Goal: Task Accomplishment & Management: Manage account settings

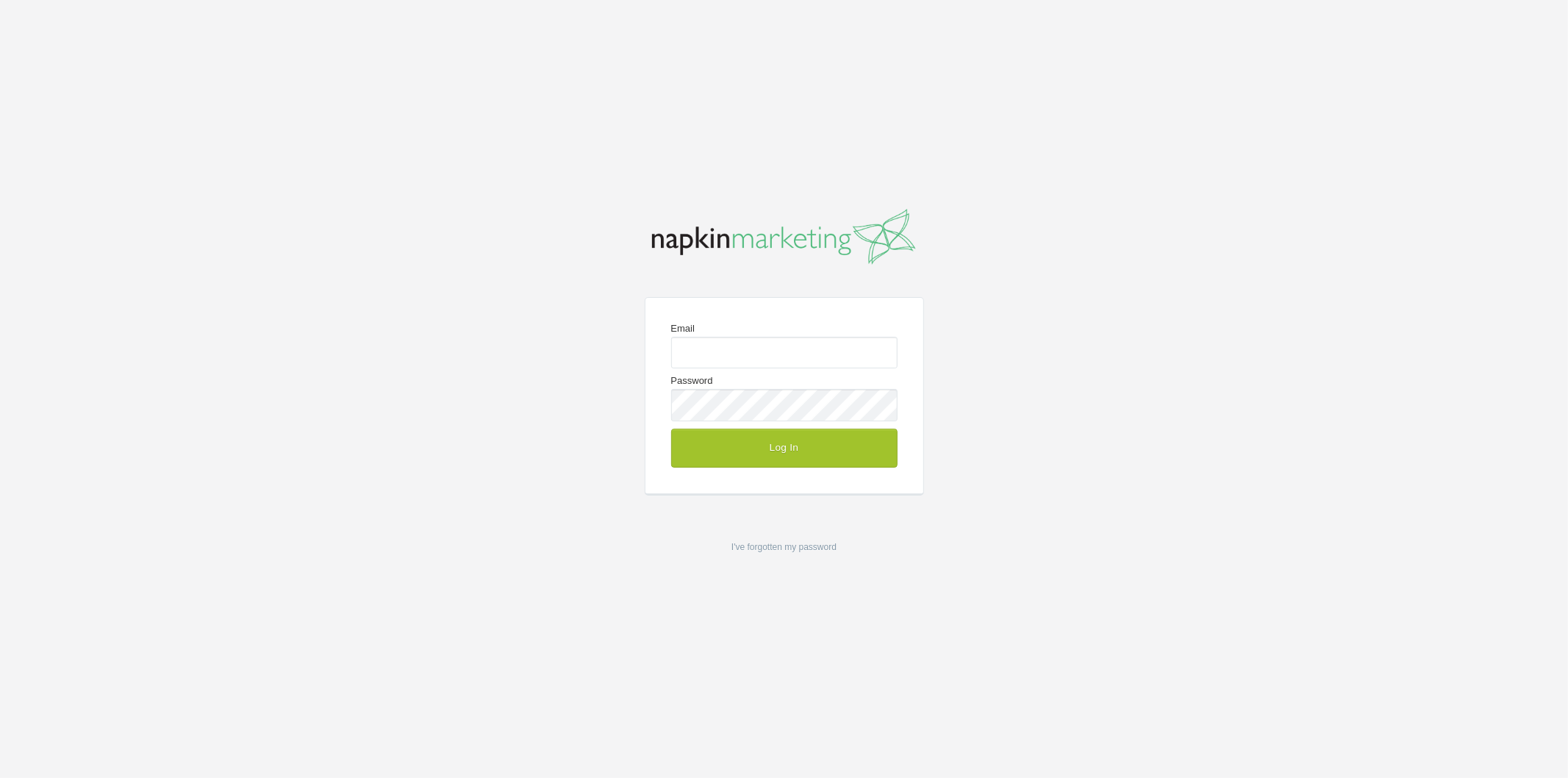
type input "adina@napkinmarketing.com"
click at [815, 446] on button "Log In" at bounding box center [784, 448] width 226 height 38
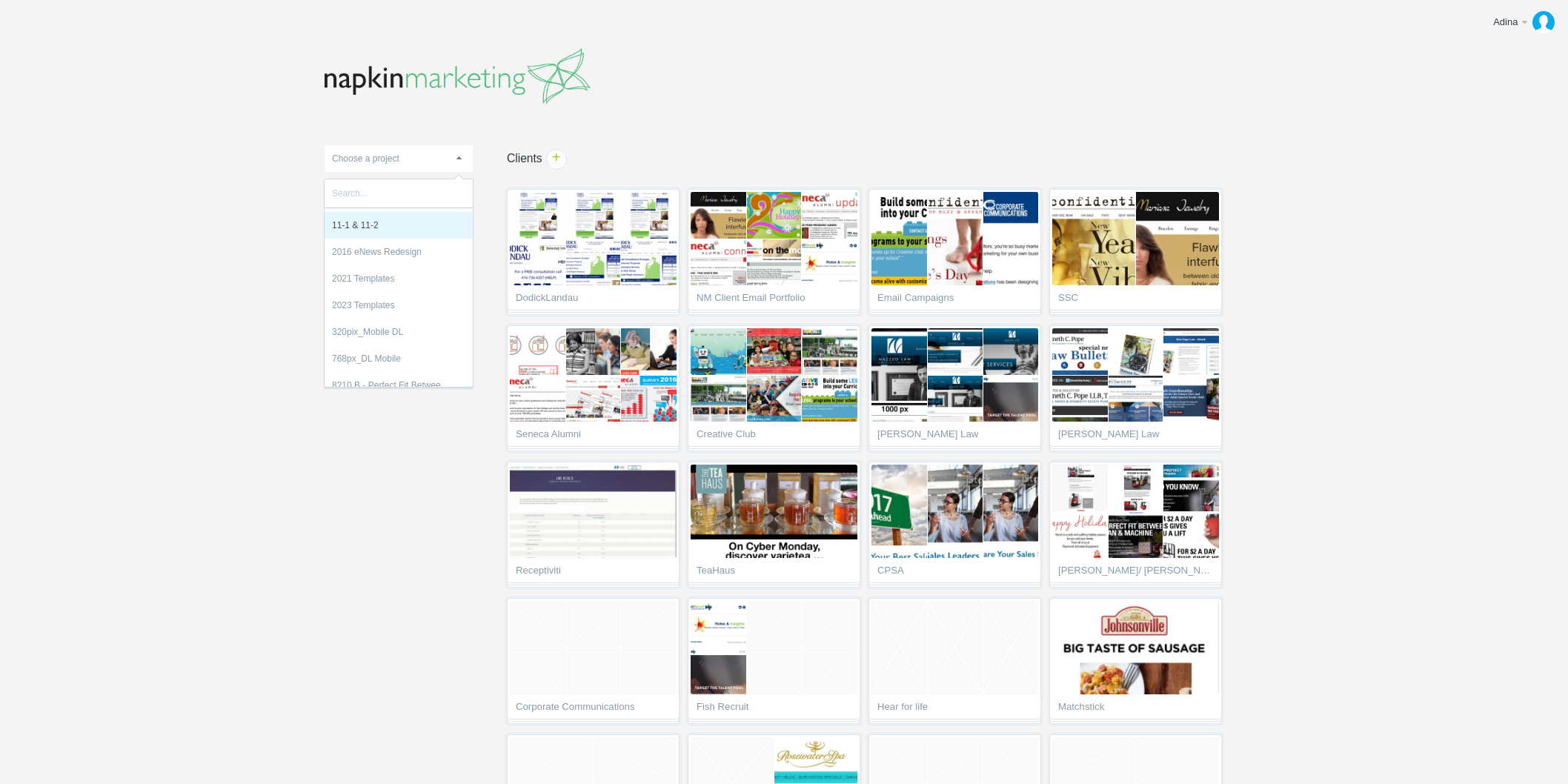
click at [215, 225] on body "Adina Edit profile Help & Contact Log out Upload 11-1 & 11-2 2016 eNews Redesig…" at bounding box center [784, 392] width 1568 height 784
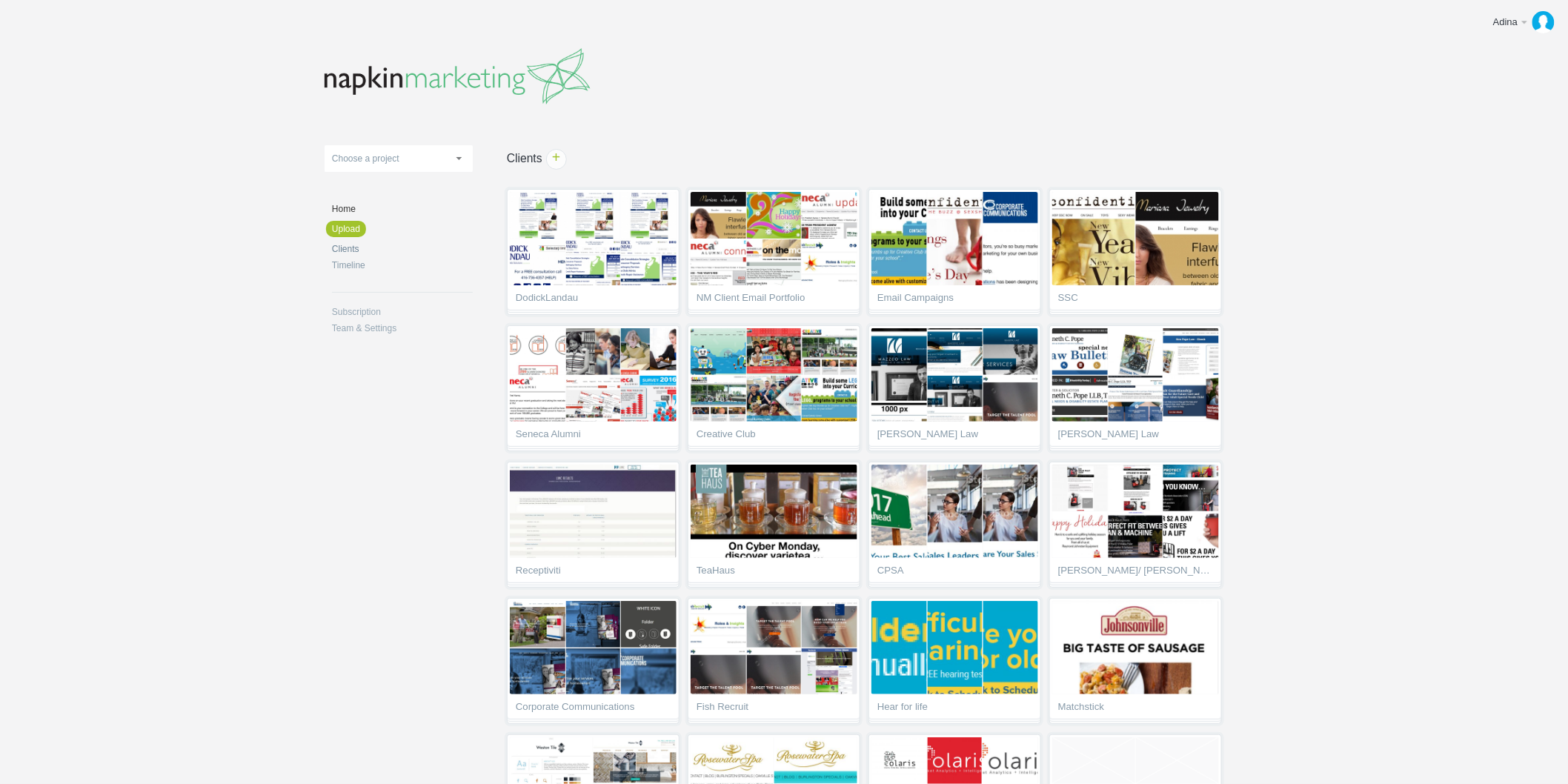
click at [349, 250] on link "Clients" at bounding box center [402, 248] width 141 height 9
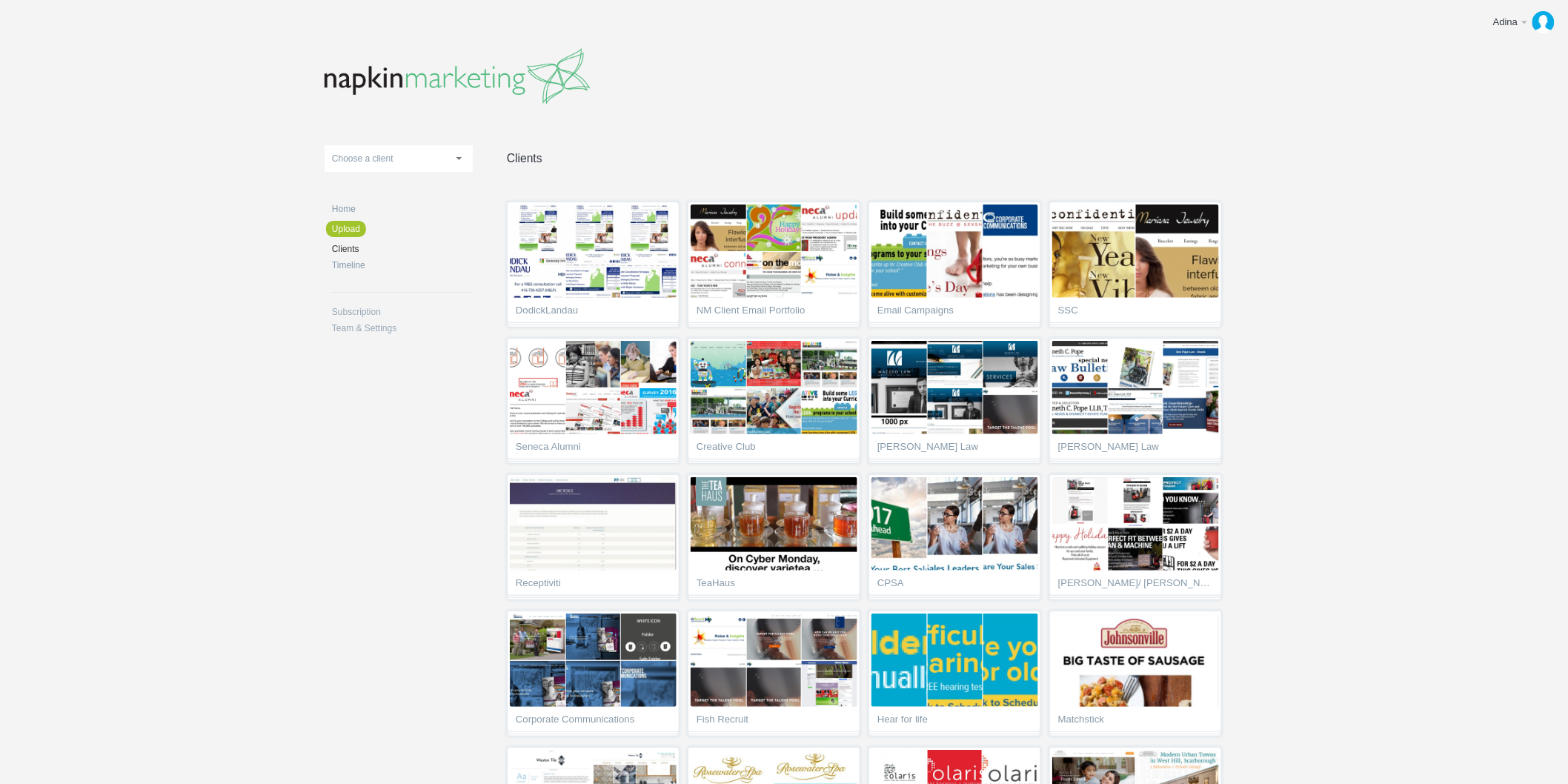
click at [375, 158] on span "Choose a client" at bounding box center [363, 159] width 62 height 10
type input "leck"
click at [373, 227] on li "Leck ers Law" at bounding box center [399, 226] width 148 height 27
click at [373, 227] on li "Upload" at bounding box center [396, 229] width 141 height 17
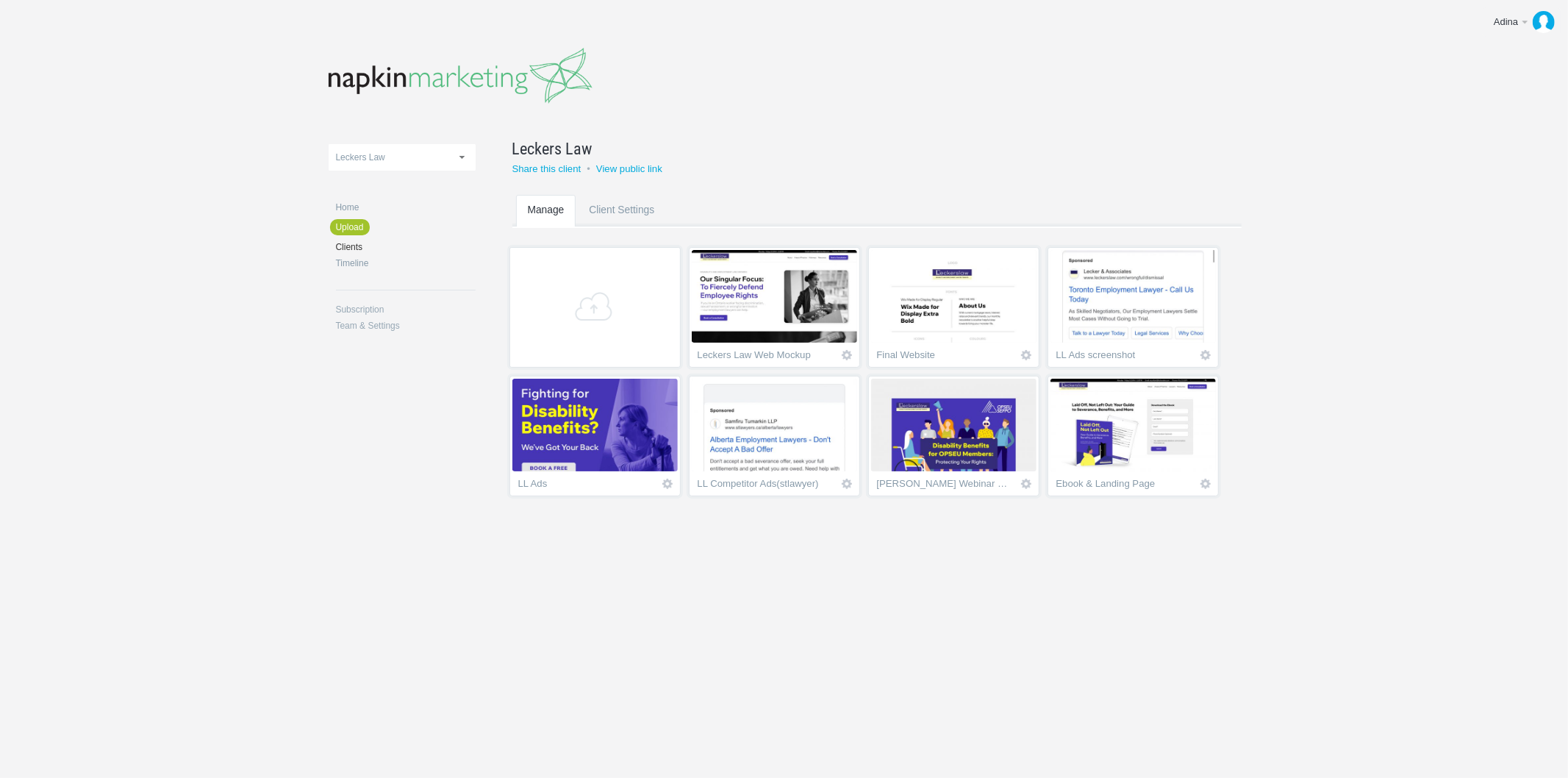
click at [1091, 439] on img at bounding box center [1133, 425] width 165 height 92
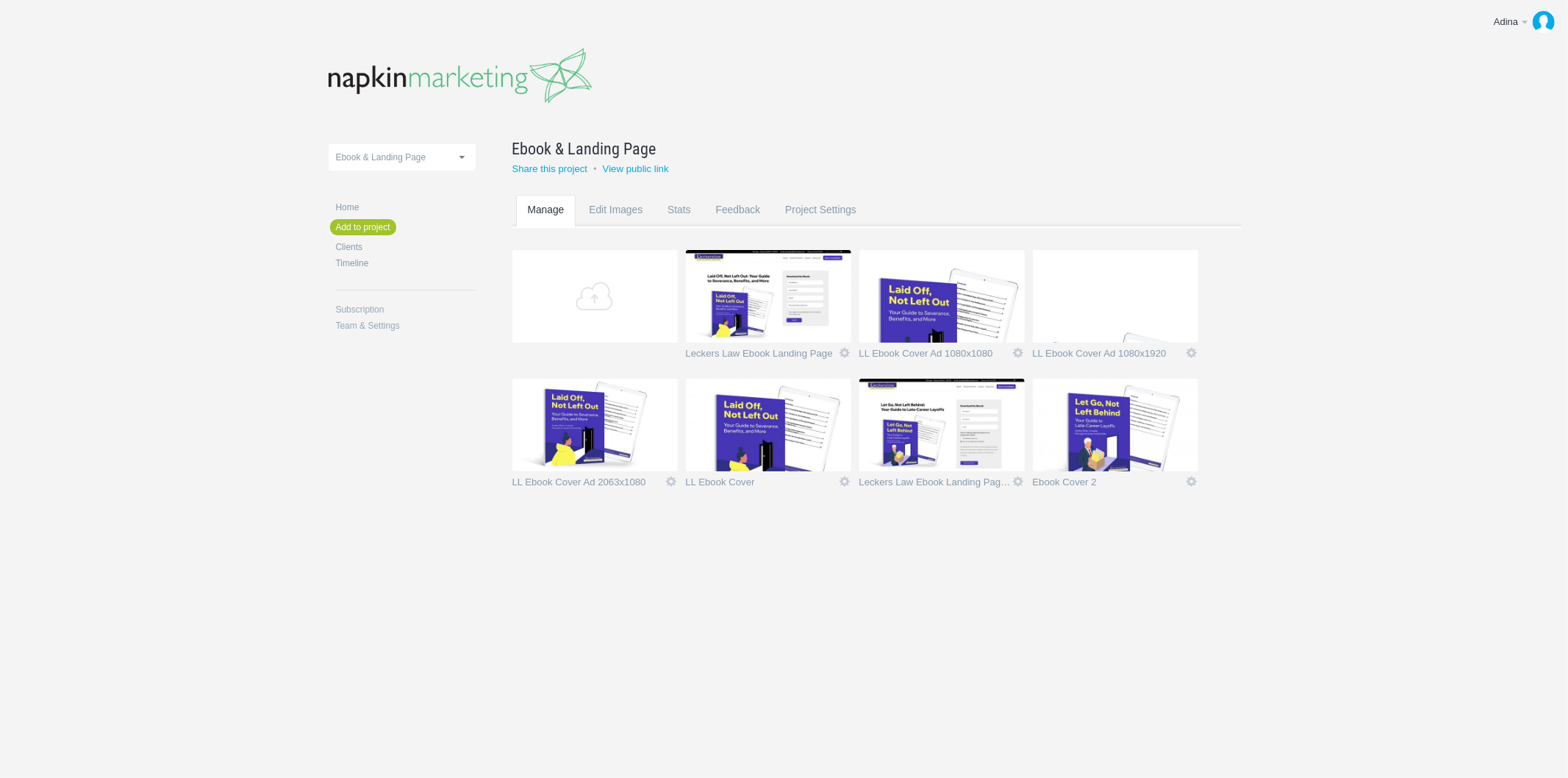
click at [1095, 431] on img at bounding box center [1115, 425] width 165 height 92
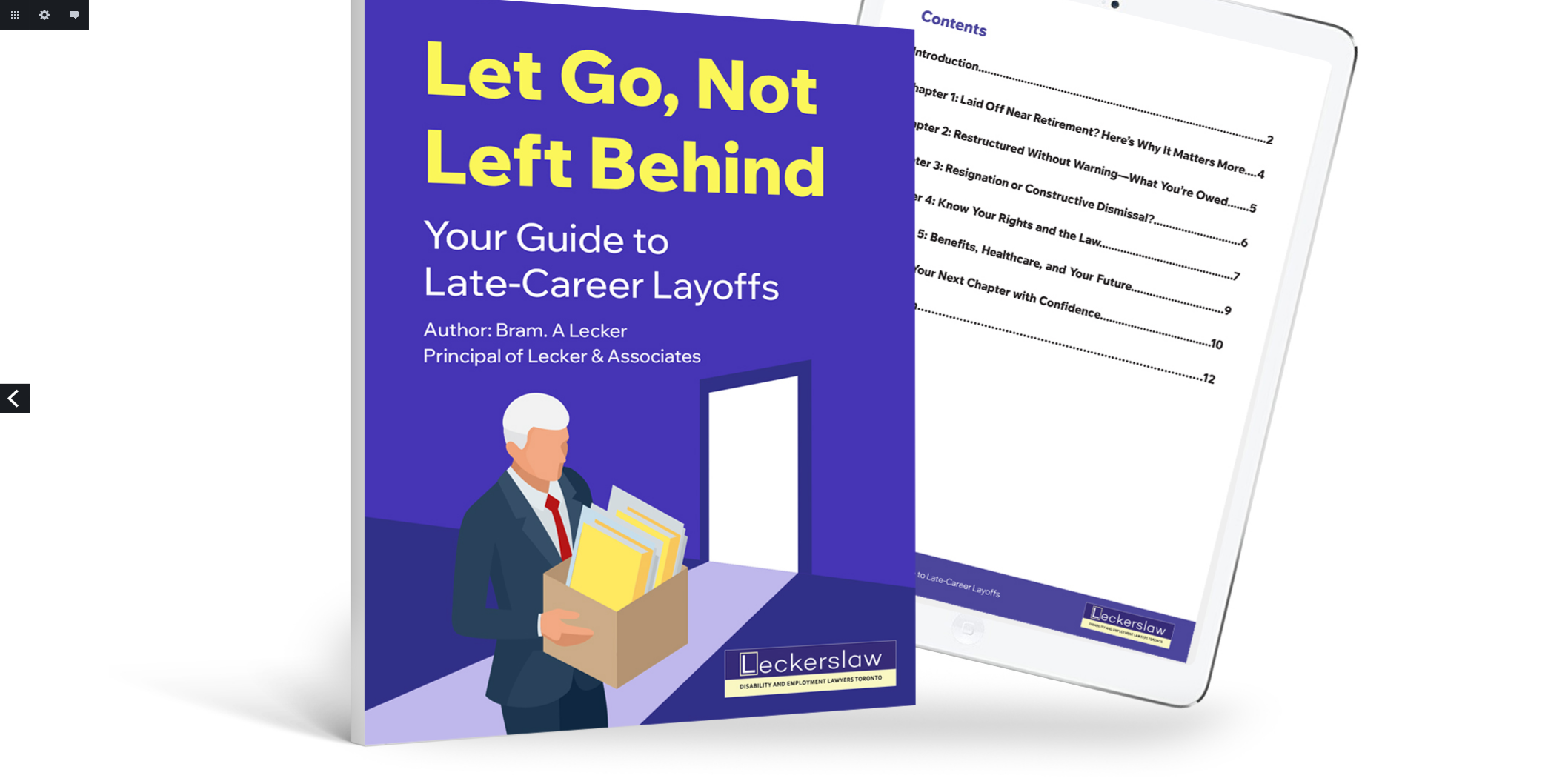
scroll to position [165, 0]
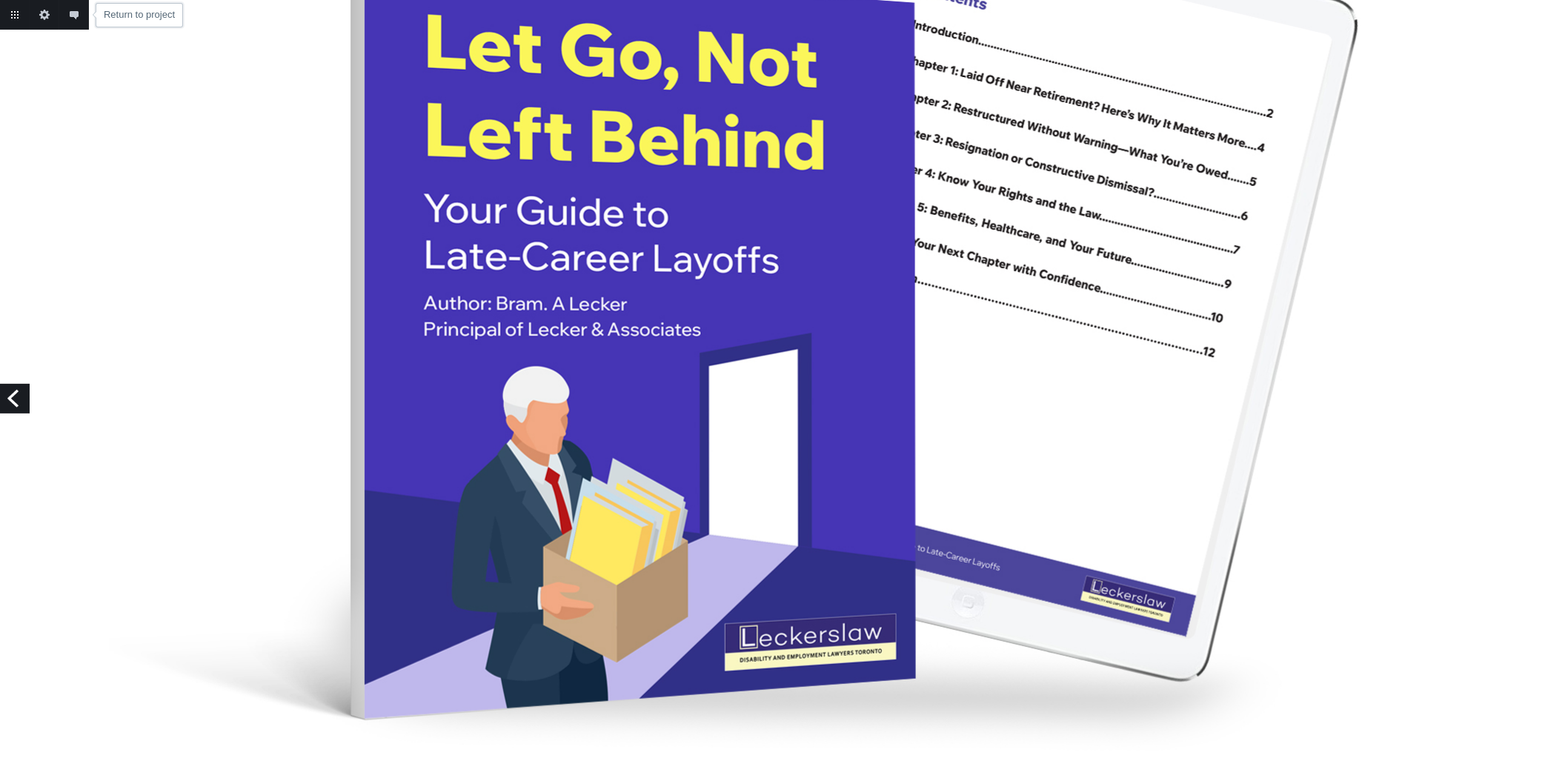
click at [11, 15] on link "Return to project" at bounding box center [15, 15] width 30 height 30
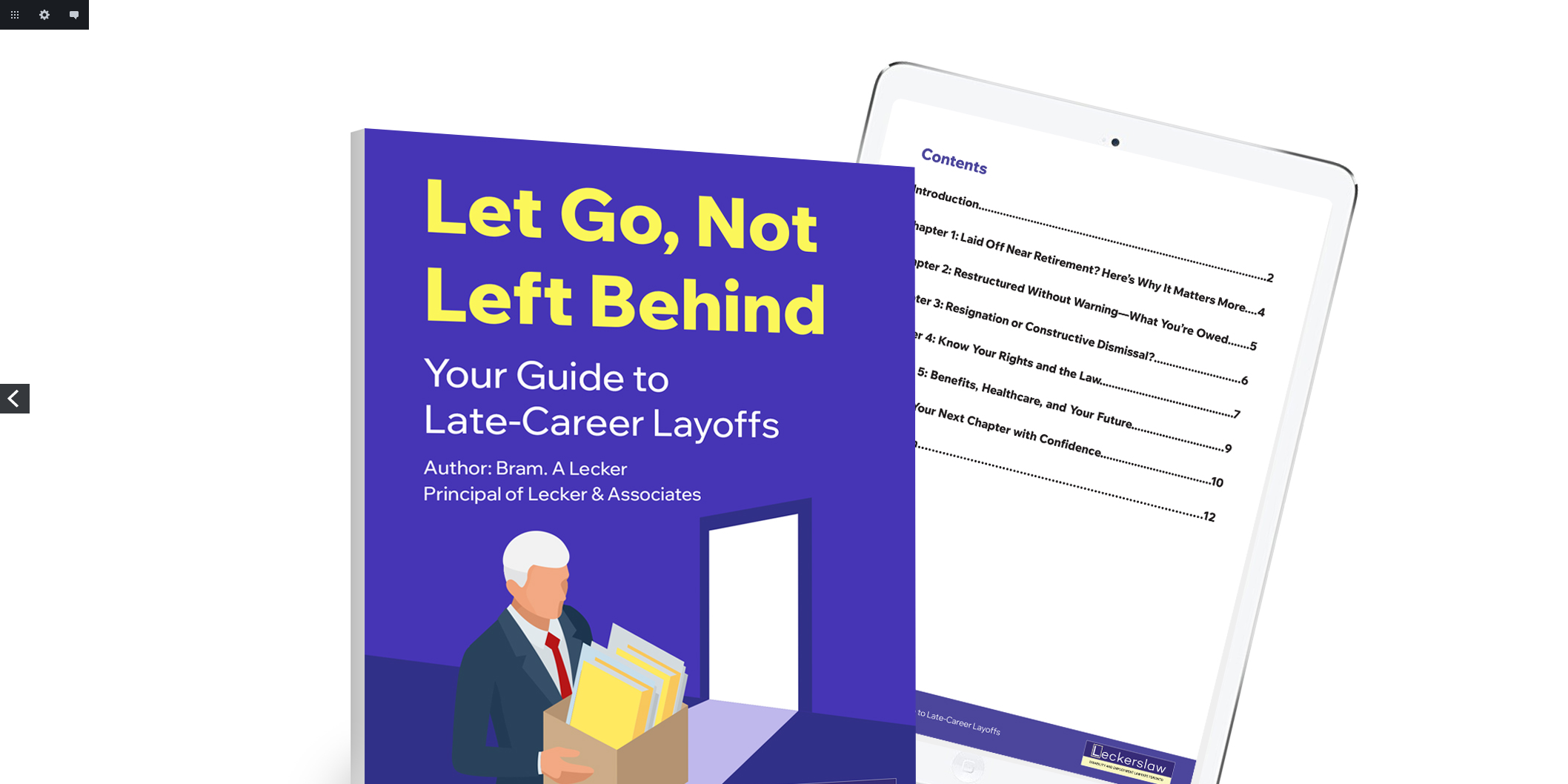
scroll to position [165, 0]
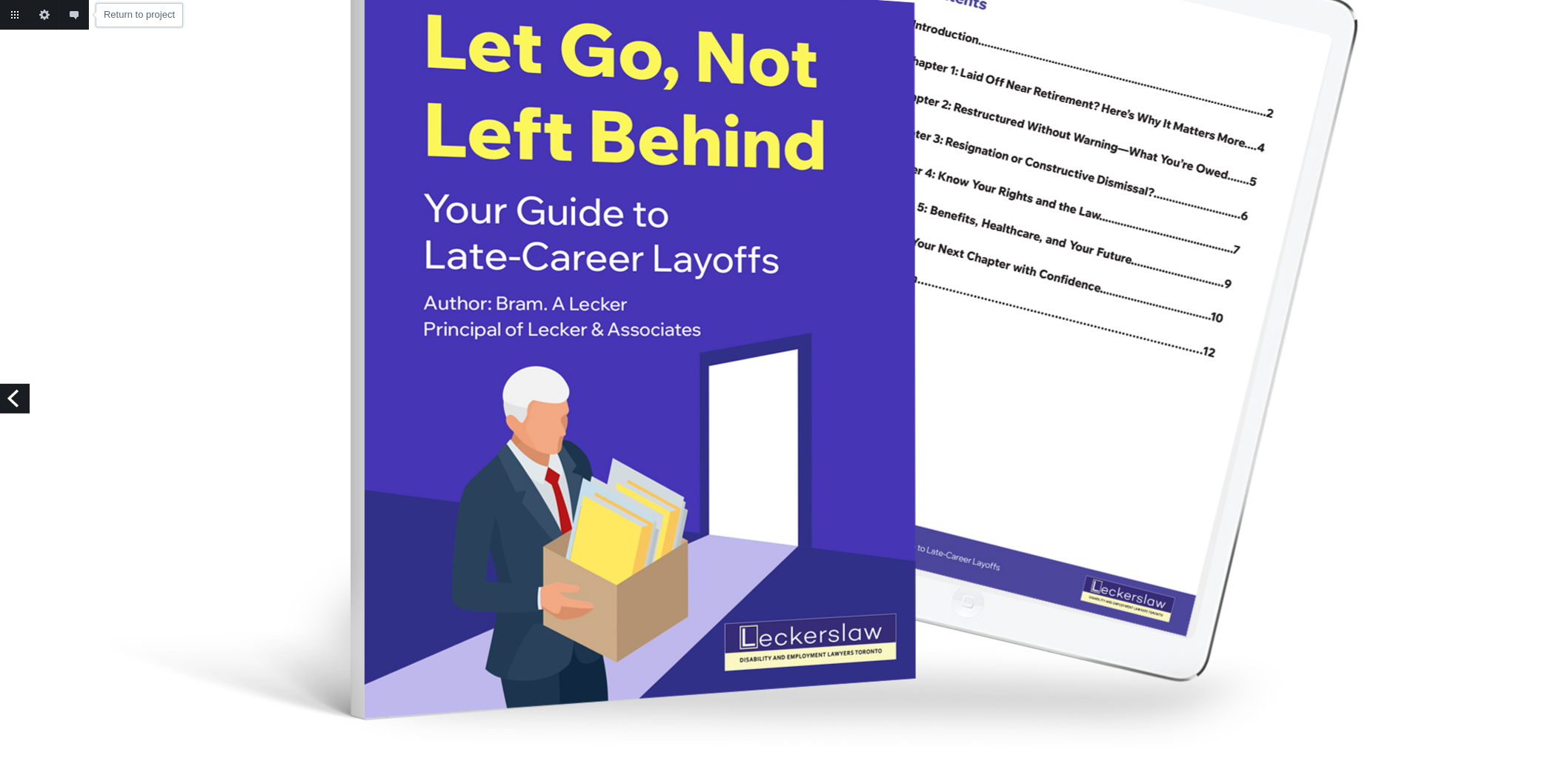
click at [17, 15] on link "Return to project" at bounding box center [15, 15] width 30 height 30
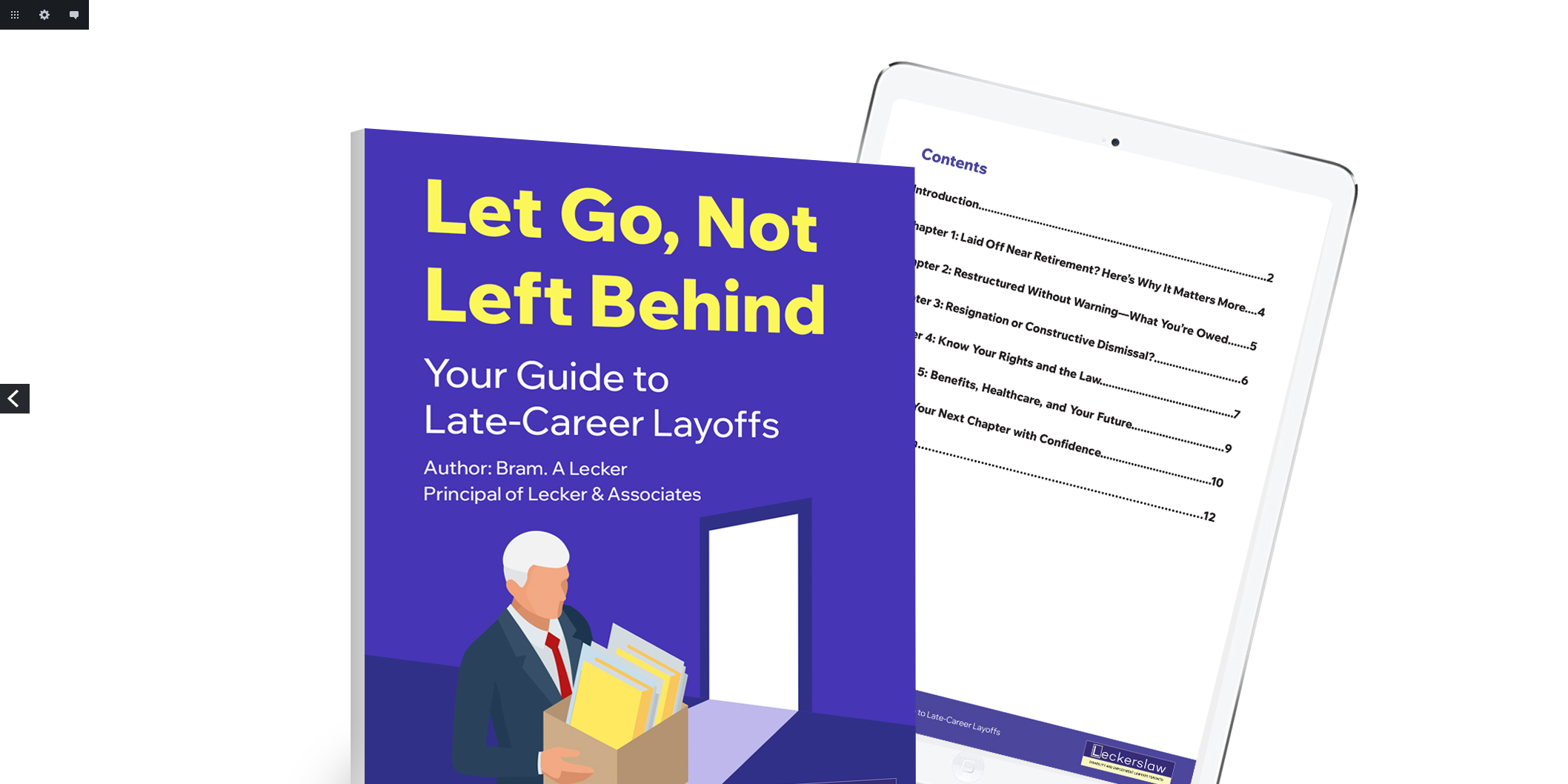
scroll to position [165, 0]
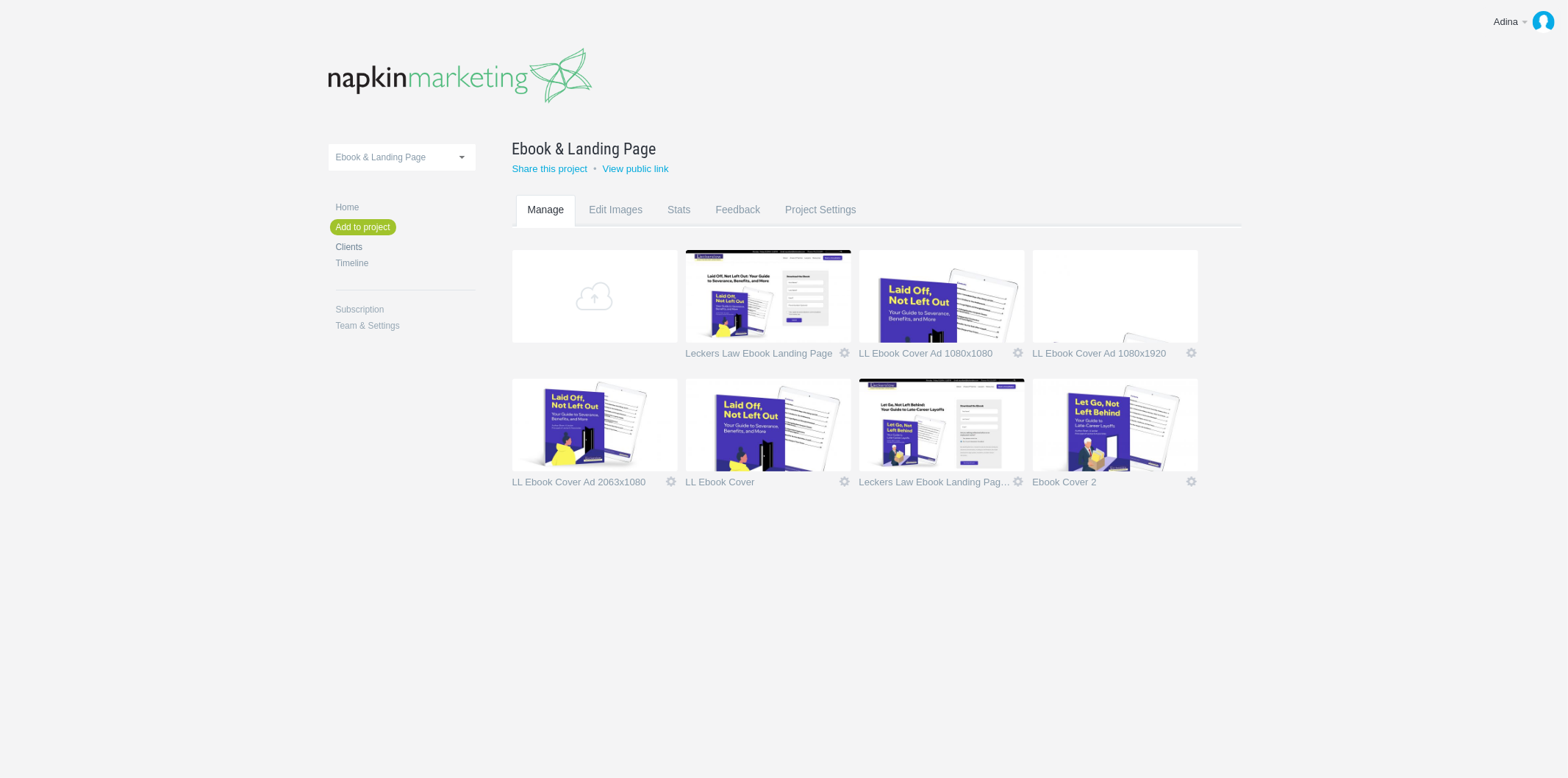
click at [358, 244] on link "Clients" at bounding box center [405, 247] width 140 height 9
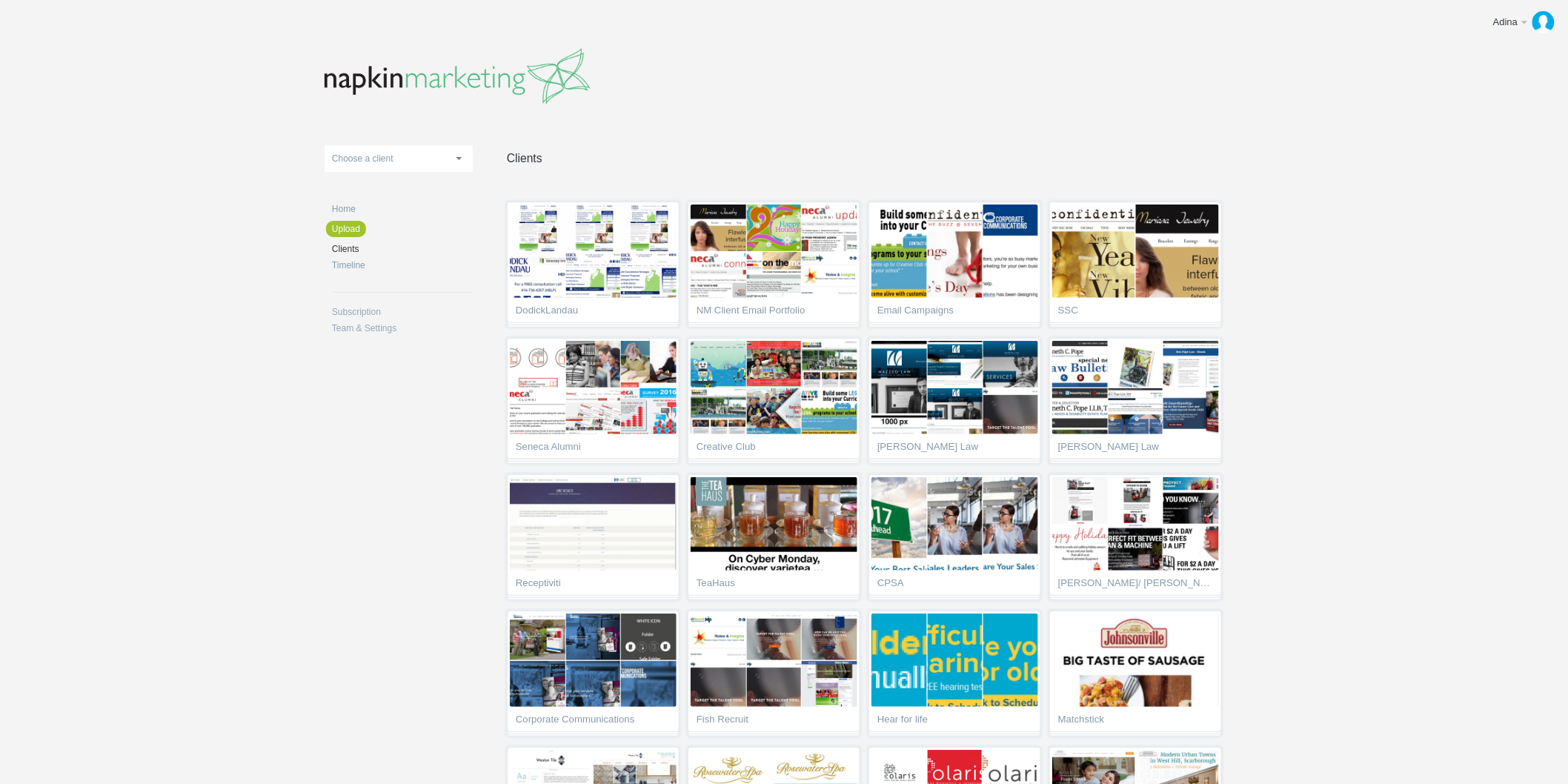
click at [409, 155] on link "Choose a client" at bounding box center [399, 159] width 148 height 27
type input "leck"
click at [389, 224] on li "Leck ers Law" at bounding box center [399, 226] width 148 height 27
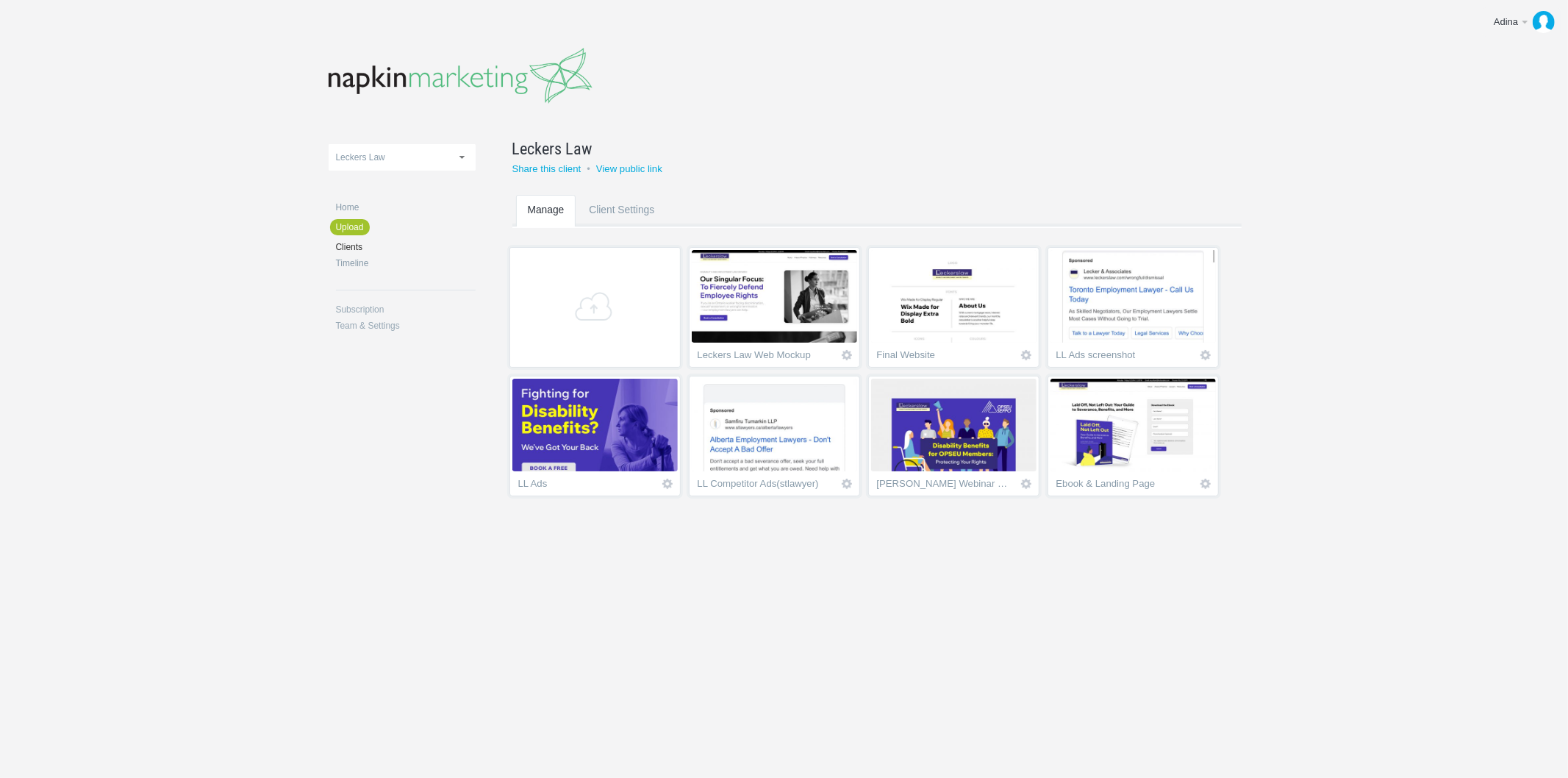
click at [1104, 324] on img at bounding box center [1133, 296] width 165 height 92
click at [640, 466] on img at bounding box center [595, 425] width 165 height 92
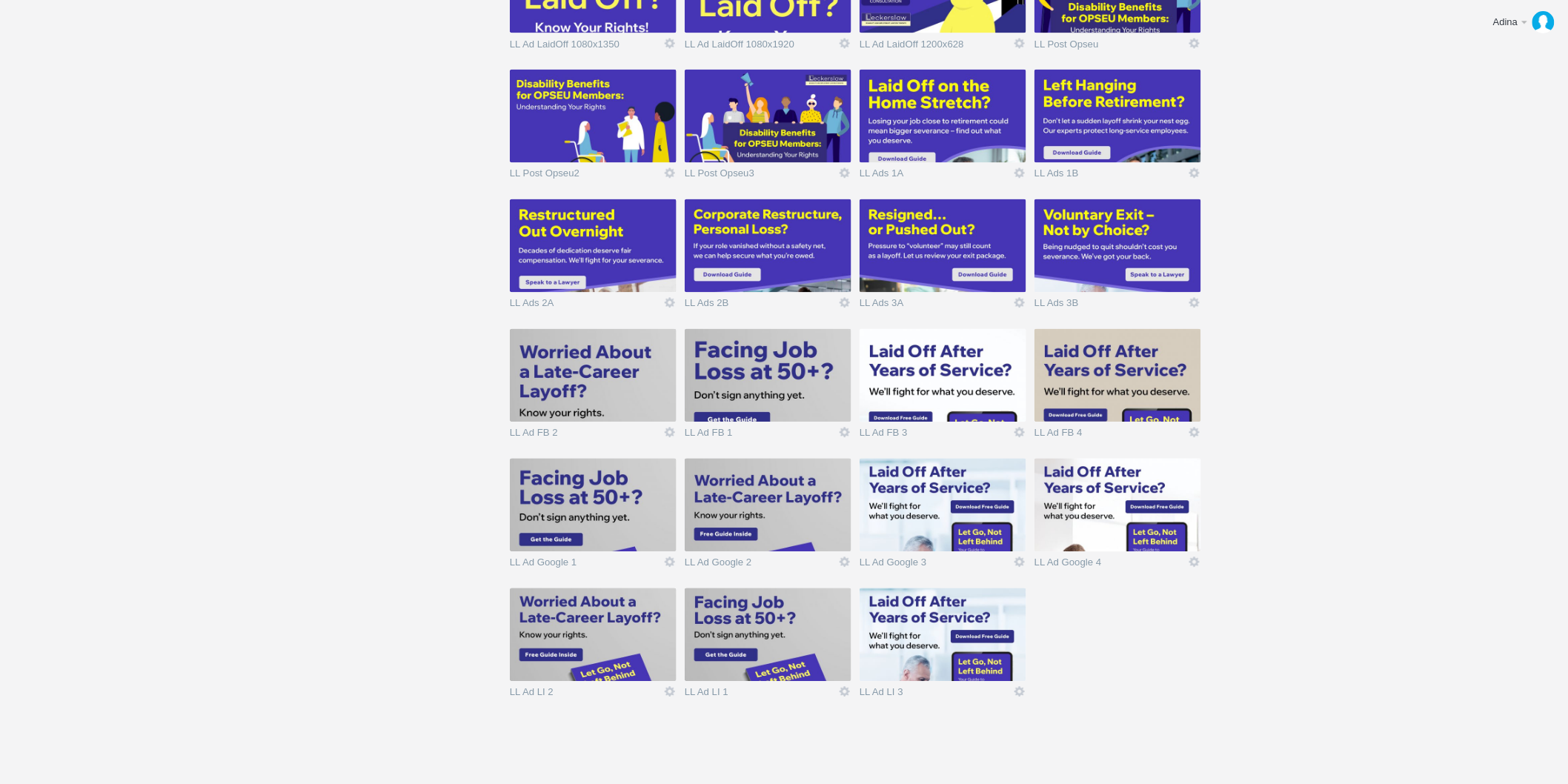
scroll to position [1093, 0]
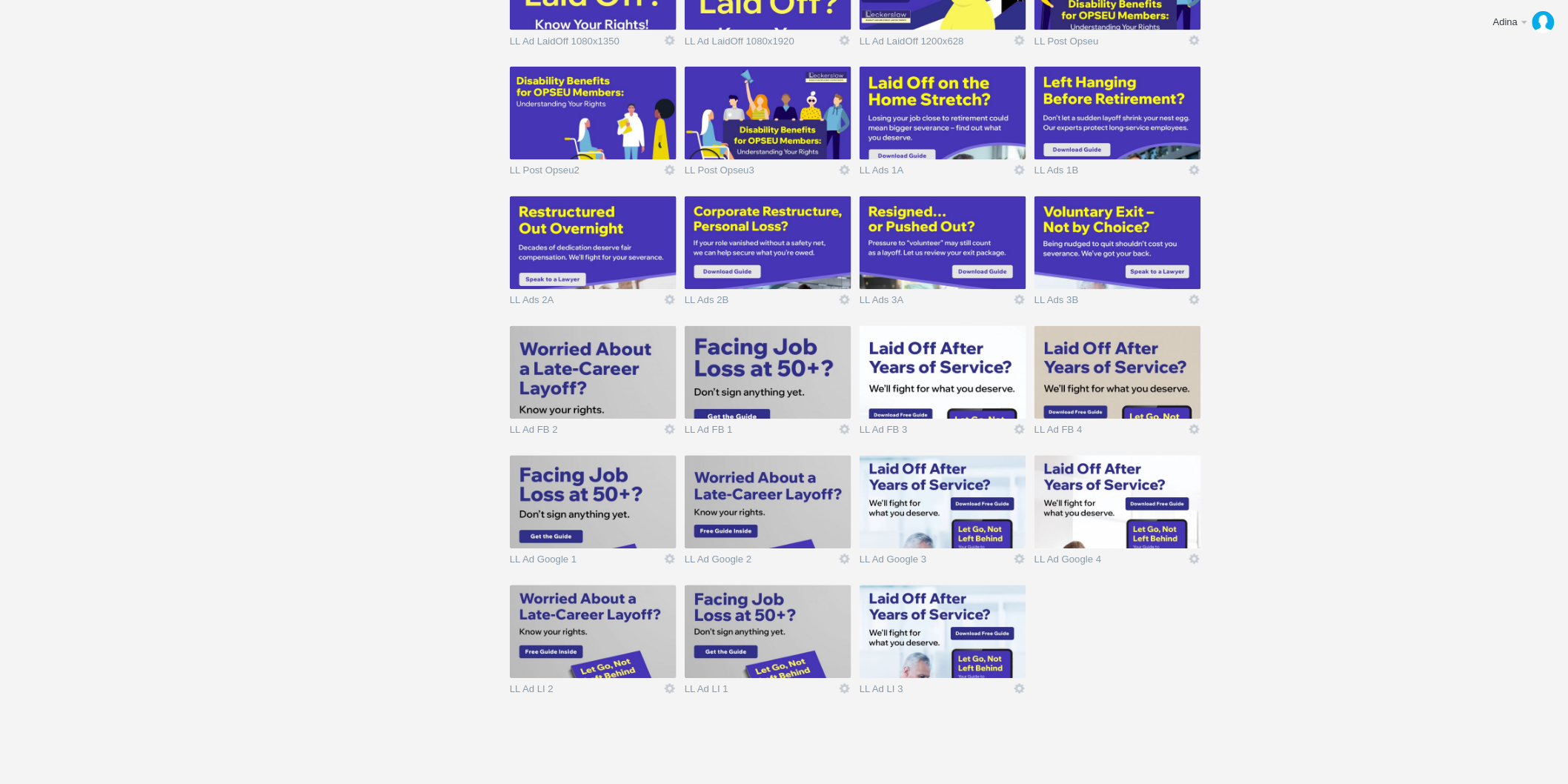
click at [776, 626] on img at bounding box center [767, 632] width 166 height 93
